Goal: Information Seeking & Learning: Learn about a topic

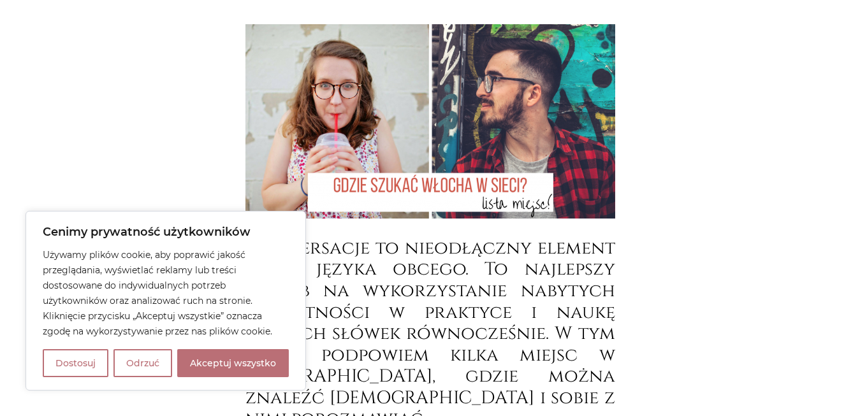
scroll to position [446, 0]
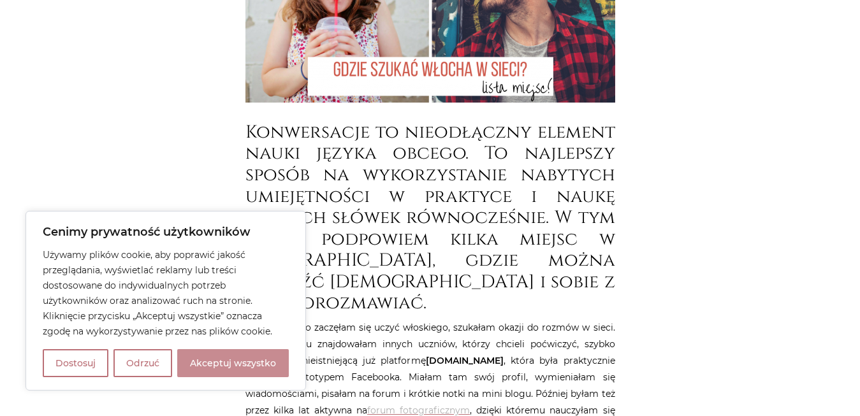
click at [237, 365] on button "Akceptuj wszystko" at bounding box center [233, 363] width 112 height 28
checkbox input "true"
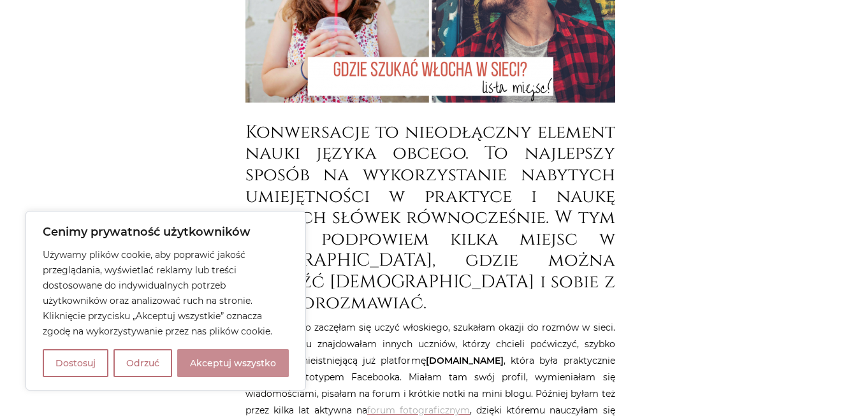
checkbox input "true"
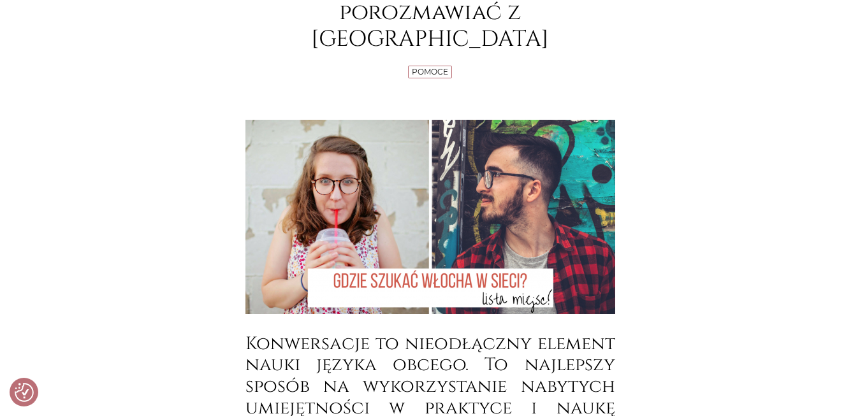
scroll to position [341, 0]
